Goal: Information Seeking & Learning: Learn about a topic

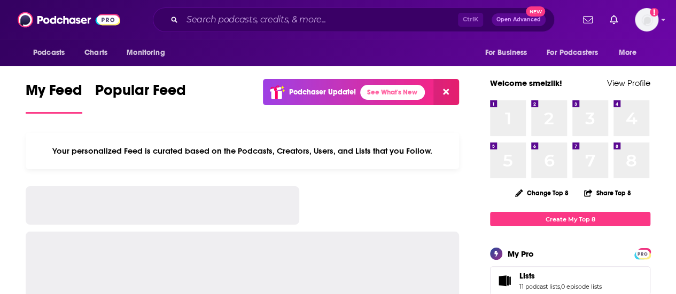
click at [234, 19] on input "Search podcasts, credits, & more..." at bounding box center [320, 19] width 276 height 17
click at [238, 18] on input "Search podcasts, credits, & more..." at bounding box center [320, 19] width 276 height 17
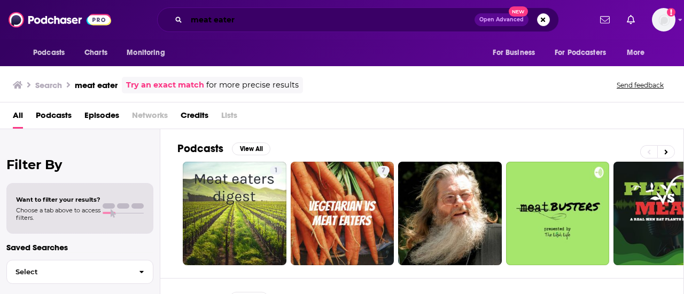
click at [213, 18] on input "meat eater" at bounding box center [331, 19] width 288 height 17
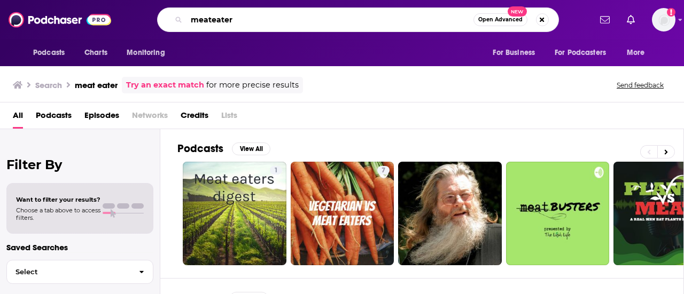
type input "meateater"
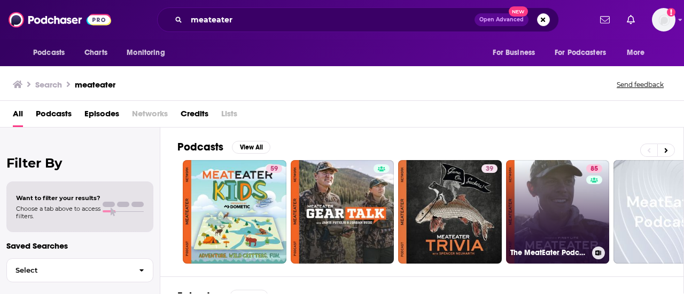
click at [530, 200] on link "85 The MeatEater Podcast" at bounding box center [558, 212] width 104 height 104
